Goal: Check status: Check status

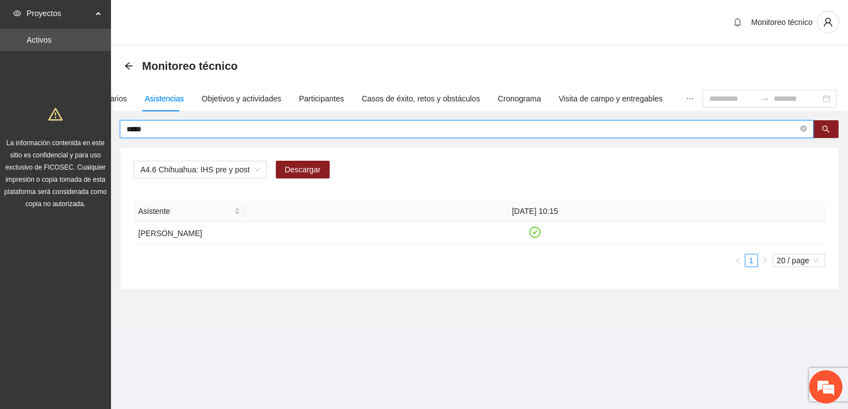
drag, startPoint x: 146, startPoint y: 132, endPoint x: 84, endPoint y: 134, distance: 62.2
click at [84, 134] on section "Proyectos Activos La información contenida en este sitio es confidencial y para…" at bounding box center [424, 204] width 848 height 409
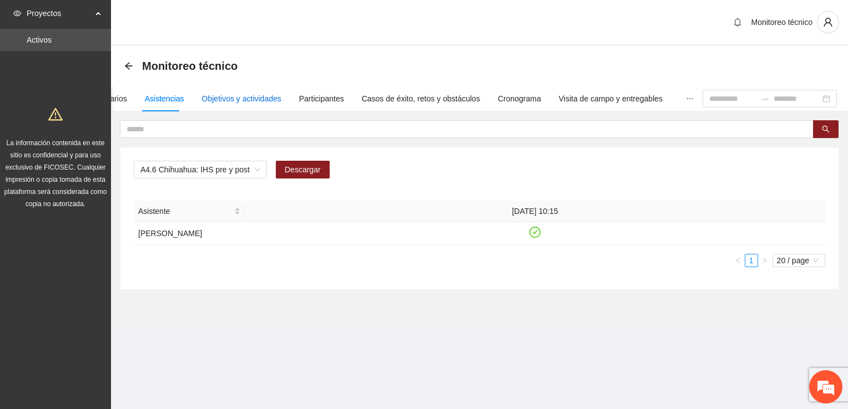
click at [244, 99] on div "Objetivos y actividades" at bounding box center [241, 99] width 79 height 12
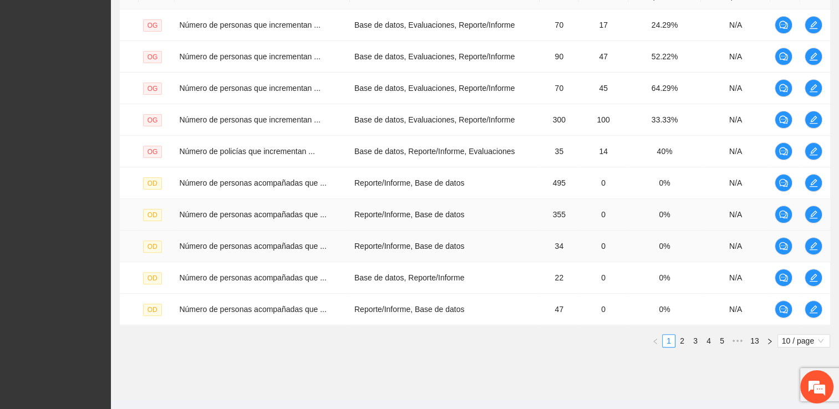
scroll to position [313, 0]
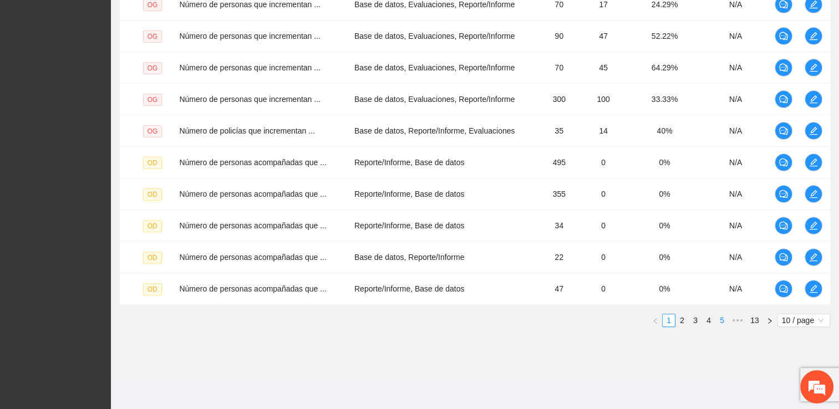
click at [722, 320] on link "5" at bounding box center [722, 321] width 12 height 12
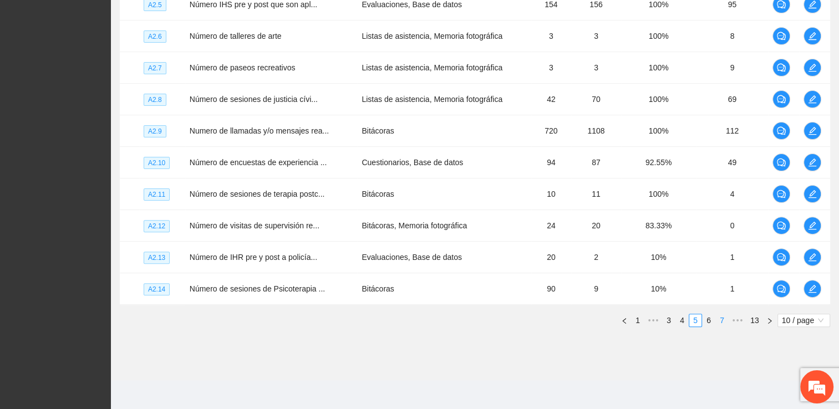
click at [723, 317] on link "7" at bounding box center [722, 321] width 12 height 12
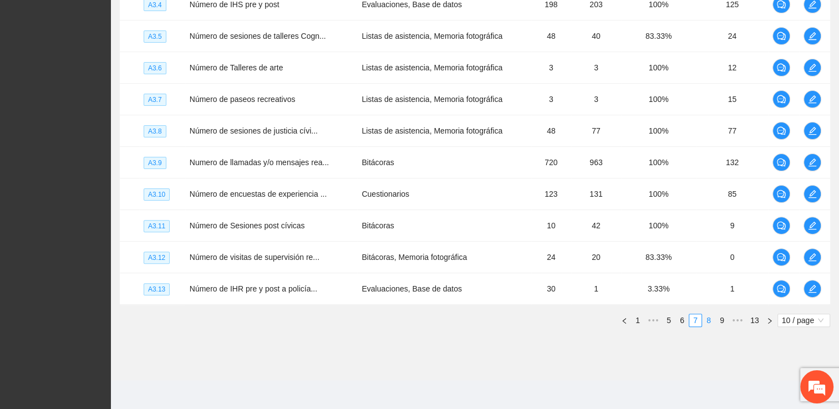
click at [711, 317] on link "8" at bounding box center [709, 321] width 12 height 12
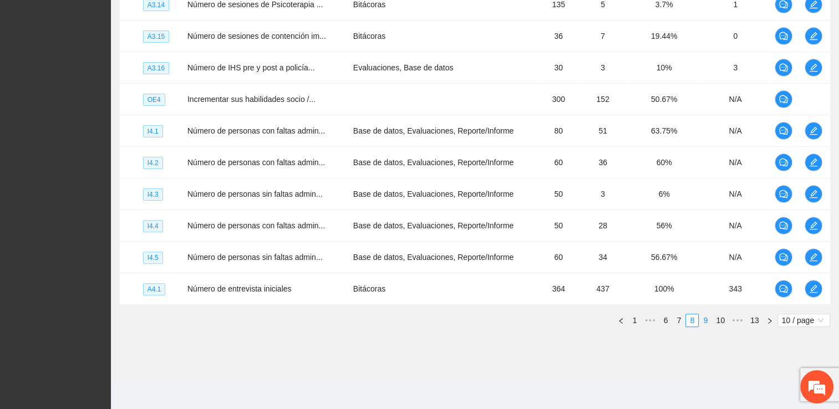
click at [710, 315] on link "9" at bounding box center [706, 321] width 12 height 12
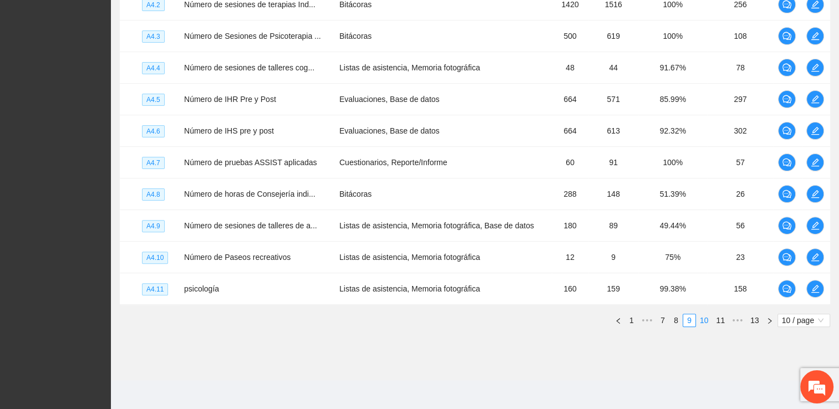
click at [703, 320] on link "10" at bounding box center [705, 321] width 16 height 12
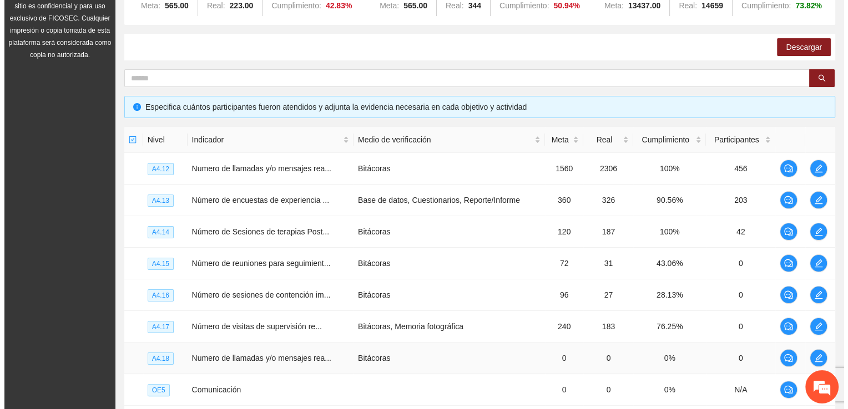
scroll to position [147, 0]
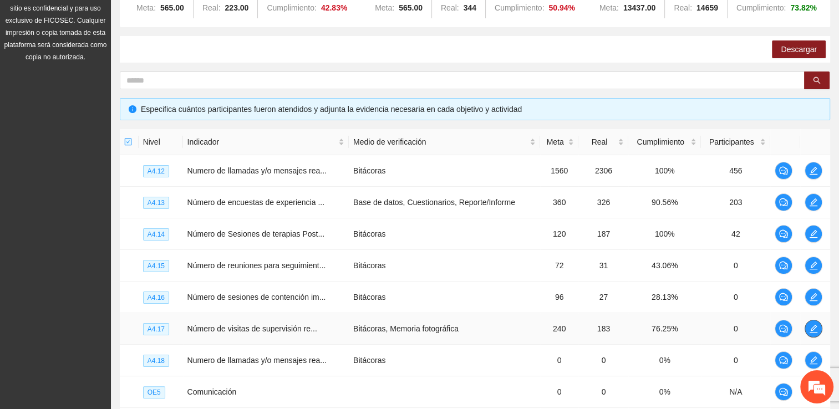
click at [814, 328] on icon "edit" at bounding box center [813, 329] width 9 height 9
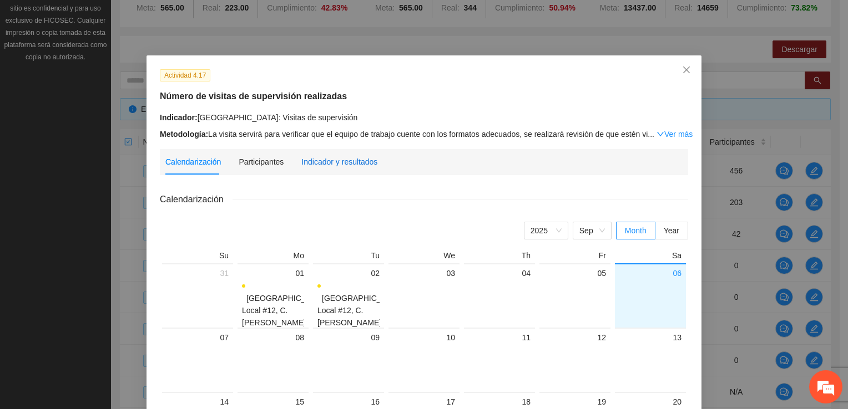
click at [346, 160] on div "Indicador y resultados" at bounding box center [339, 162] width 76 height 12
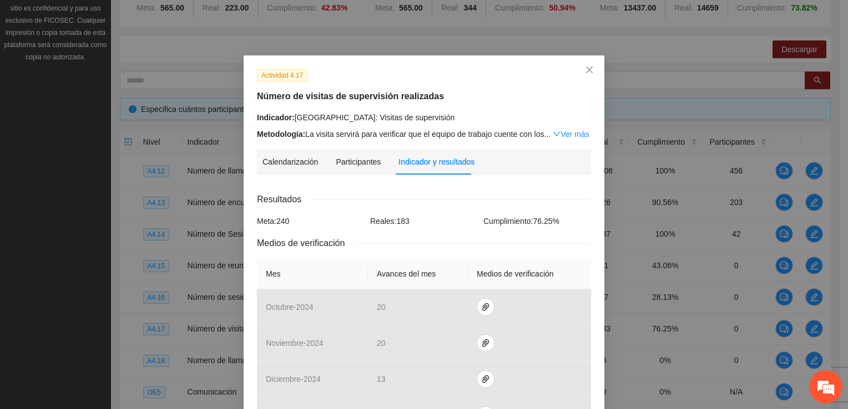
click at [589, 67] on icon "close" at bounding box center [589, 69] width 9 height 9
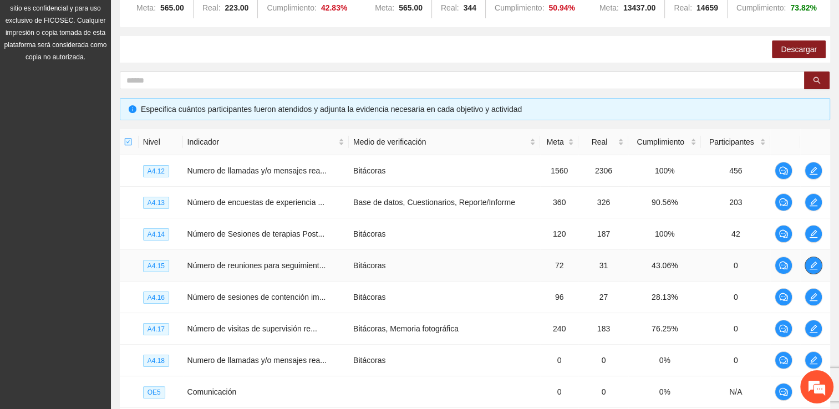
click at [814, 264] on icon "edit" at bounding box center [813, 265] width 9 height 9
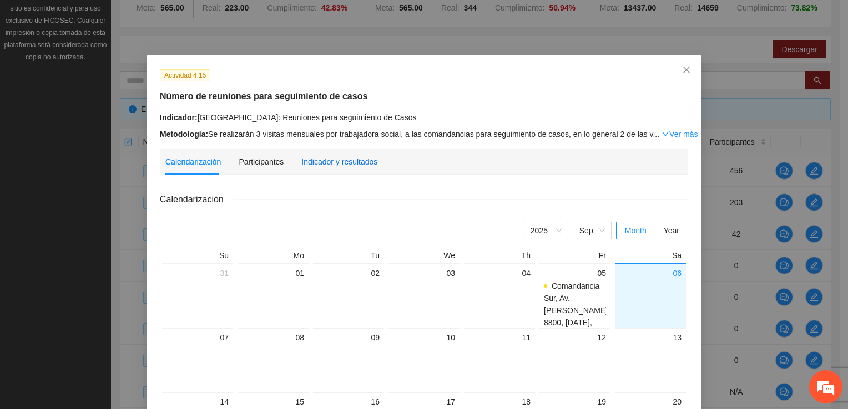
click at [349, 166] on div "Indicador y resultados" at bounding box center [339, 162] width 76 height 12
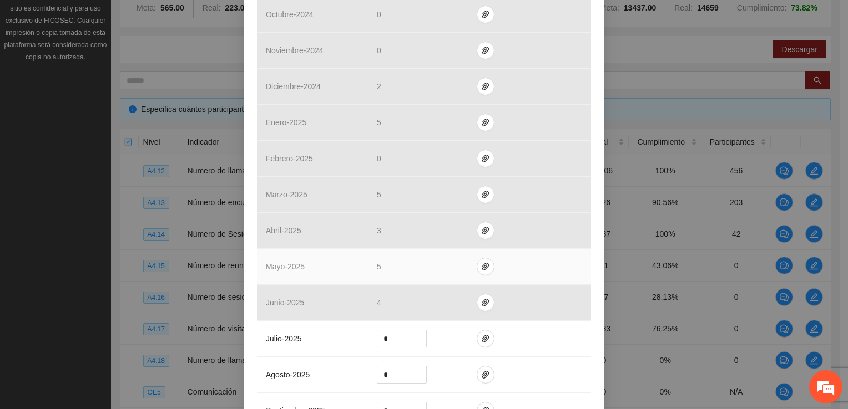
scroll to position [333, 0]
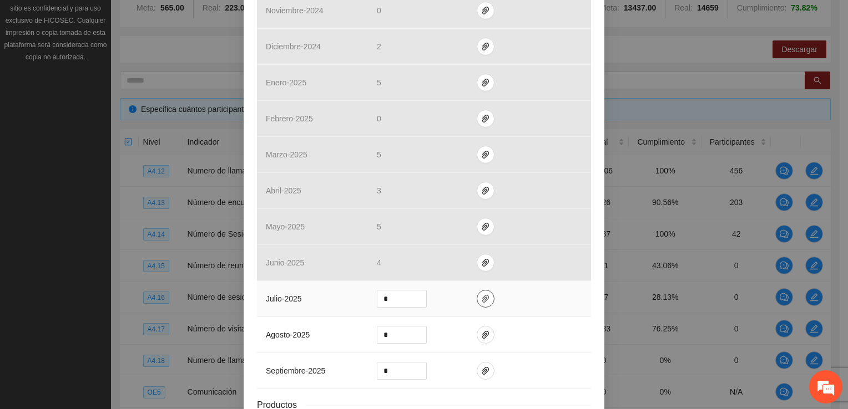
click at [482, 299] on icon "paper-clip" at bounding box center [485, 299] width 7 height 8
click at [453, 301] on td "*" at bounding box center [418, 299] width 100 height 36
click at [708, 58] on div "Actividad 4.15 Número de reuniones para seguimiento de casos Indicador: [GEOGRA…" at bounding box center [424, 204] width 848 height 409
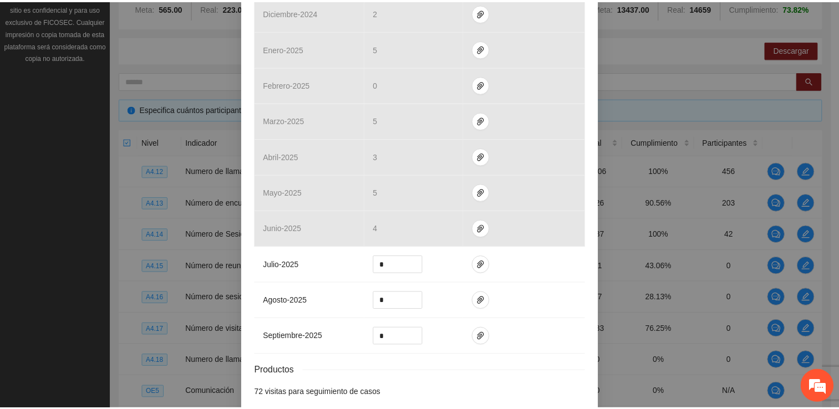
scroll to position [419, 0]
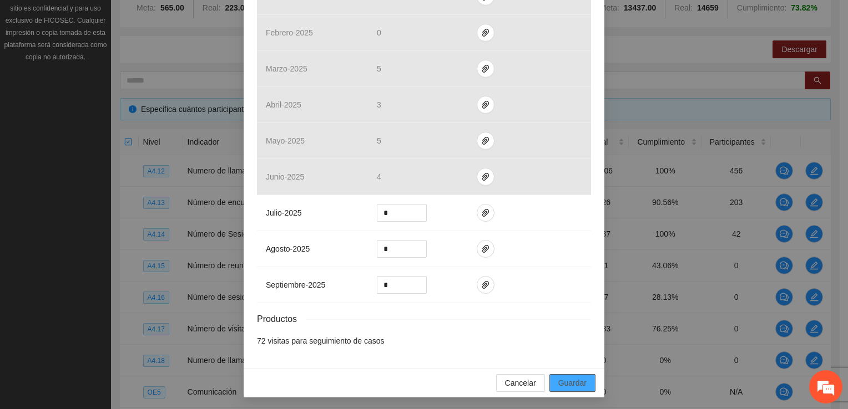
click at [579, 377] on span "Guardar" at bounding box center [572, 383] width 28 height 12
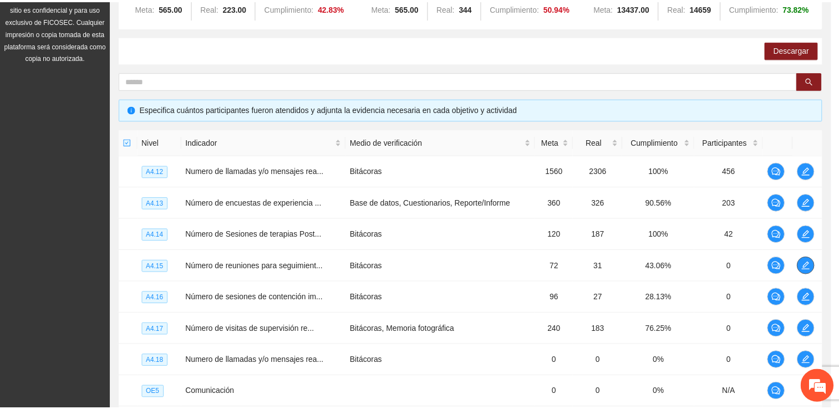
scroll to position [0, 0]
